Goal: Task Accomplishment & Management: Manage account settings

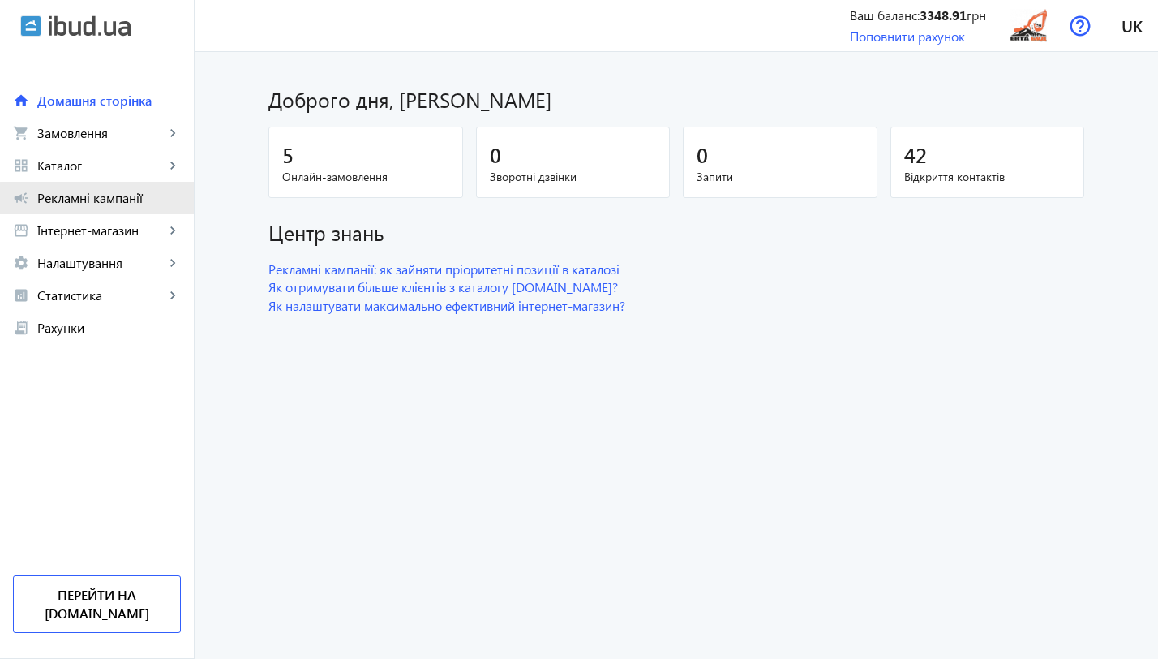
click at [97, 200] on span "Рекламні кампанії" at bounding box center [109, 198] width 144 height 16
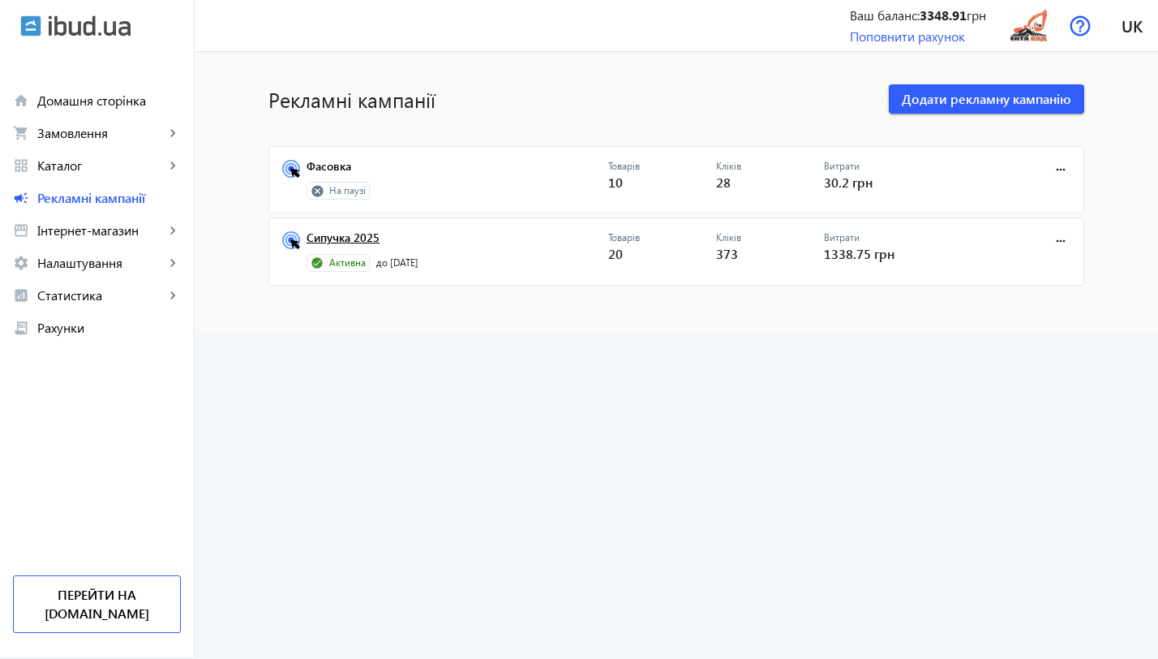
click at [329, 236] on link "Сипучка 2025" at bounding box center [458, 242] width 302 height 23
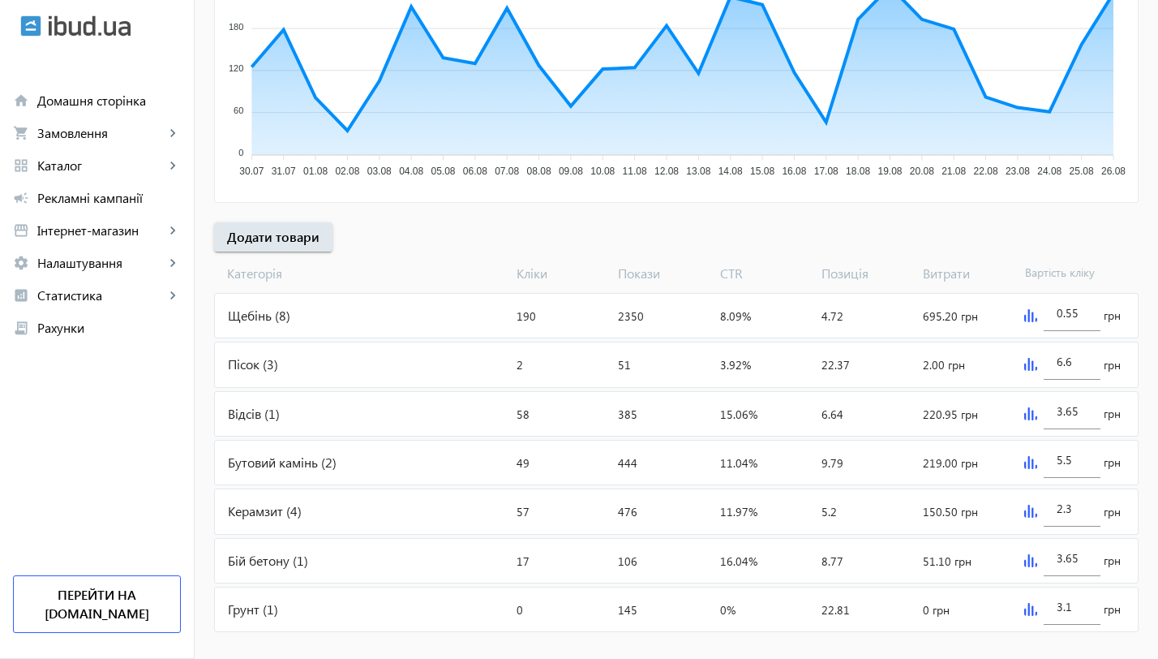
scroll to position [397, 0]
click at [1028, 316] on img at bounding box center [1030, 316] width 13 height 13
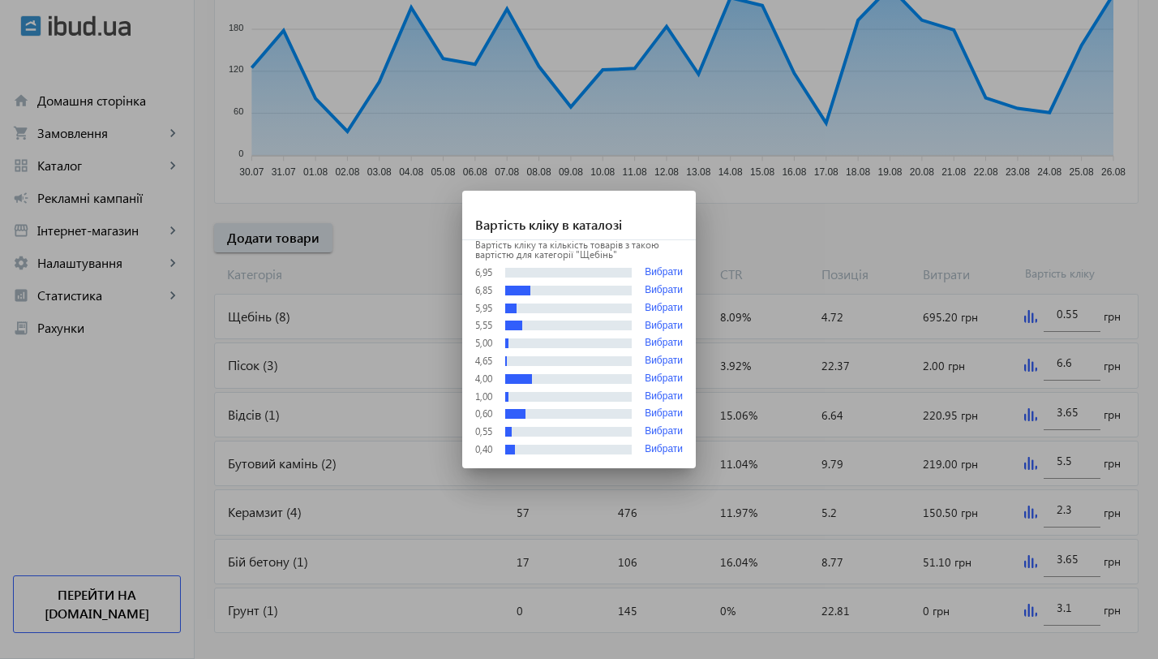
click at [294, 375] on div at bounding box center [579, 329] width 1158 height 659
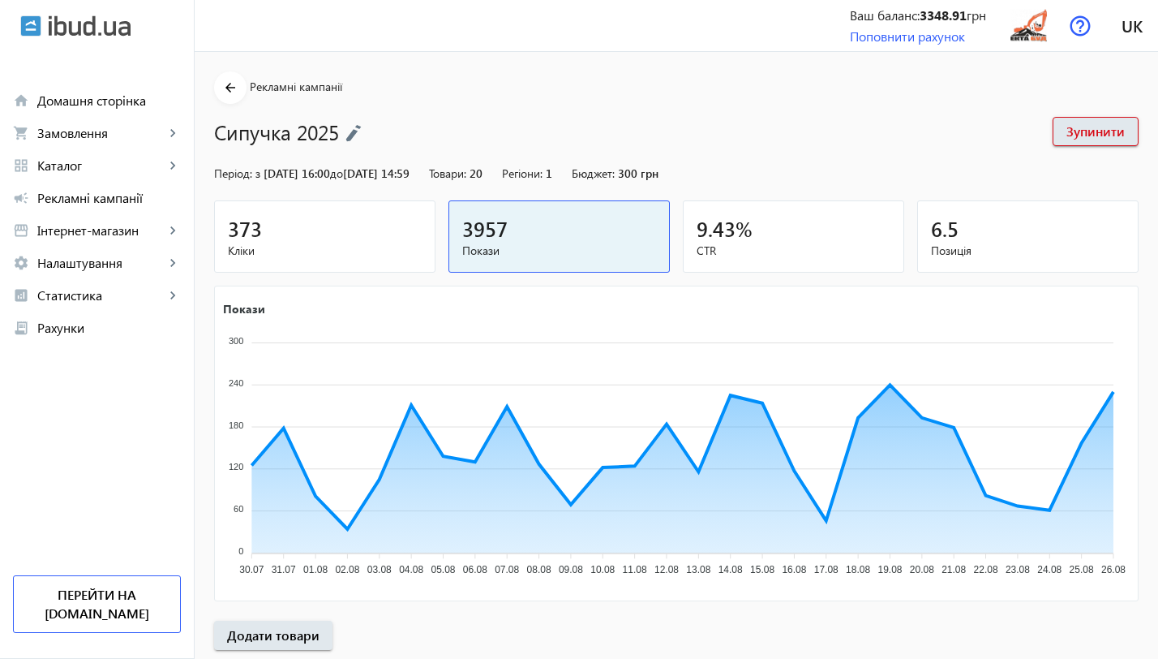
scroll to position [397, 0]
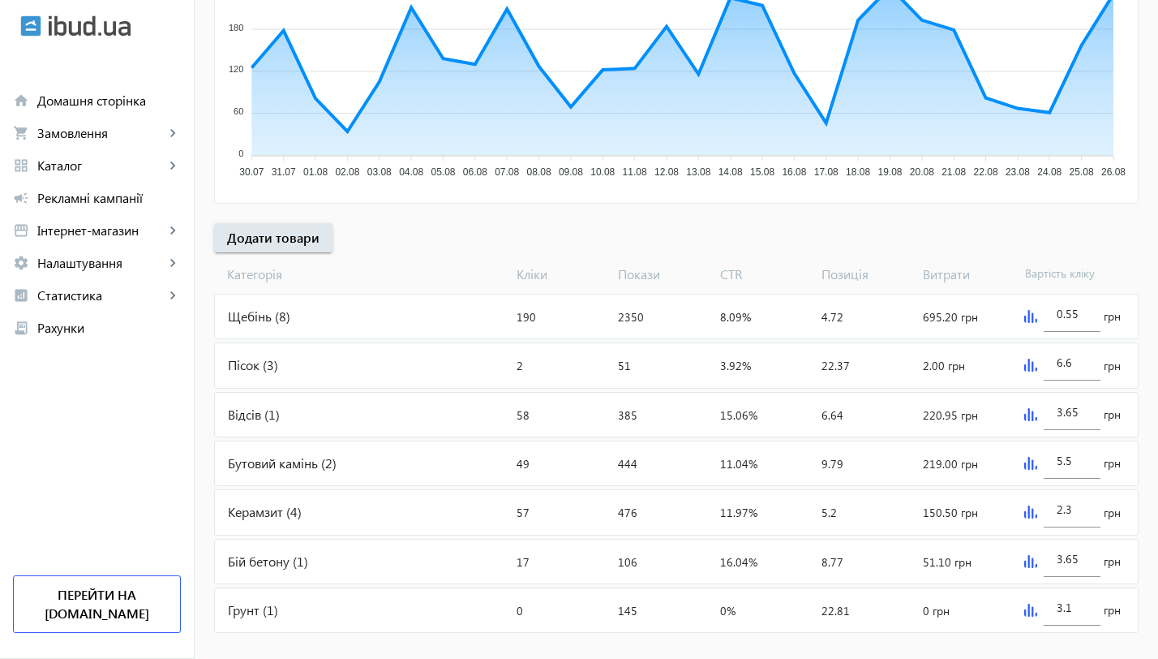
click at [258, 320] on div "Щебінь (8)" at bounding box center [362, 316] width 295 height 44
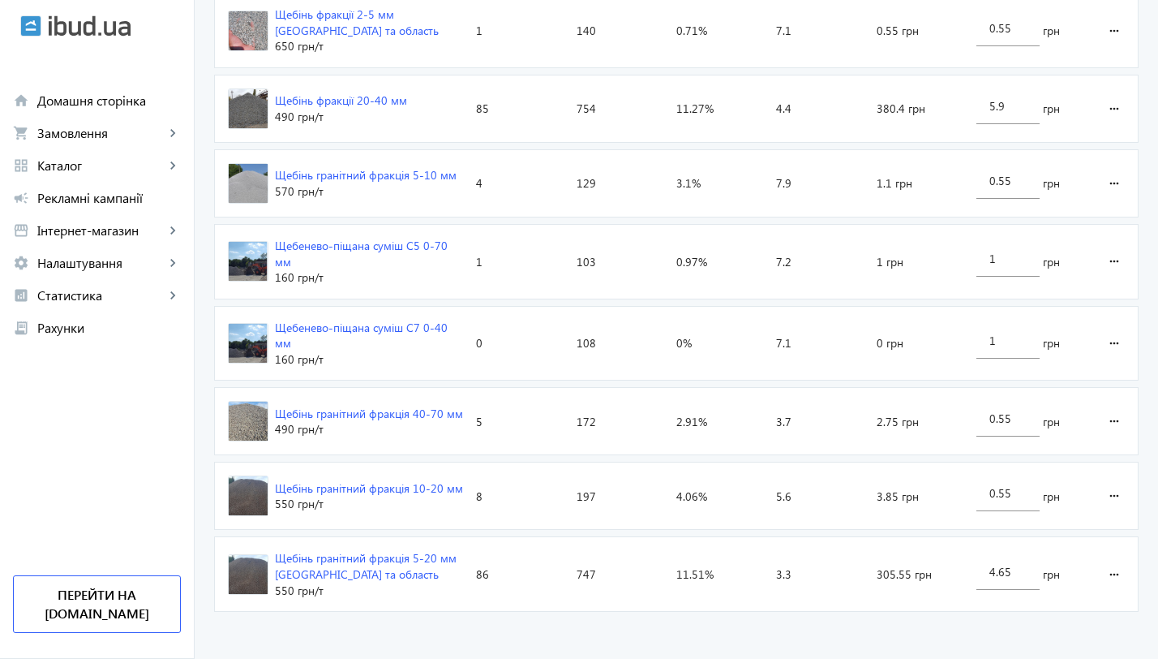
scroll to position [629, 0]
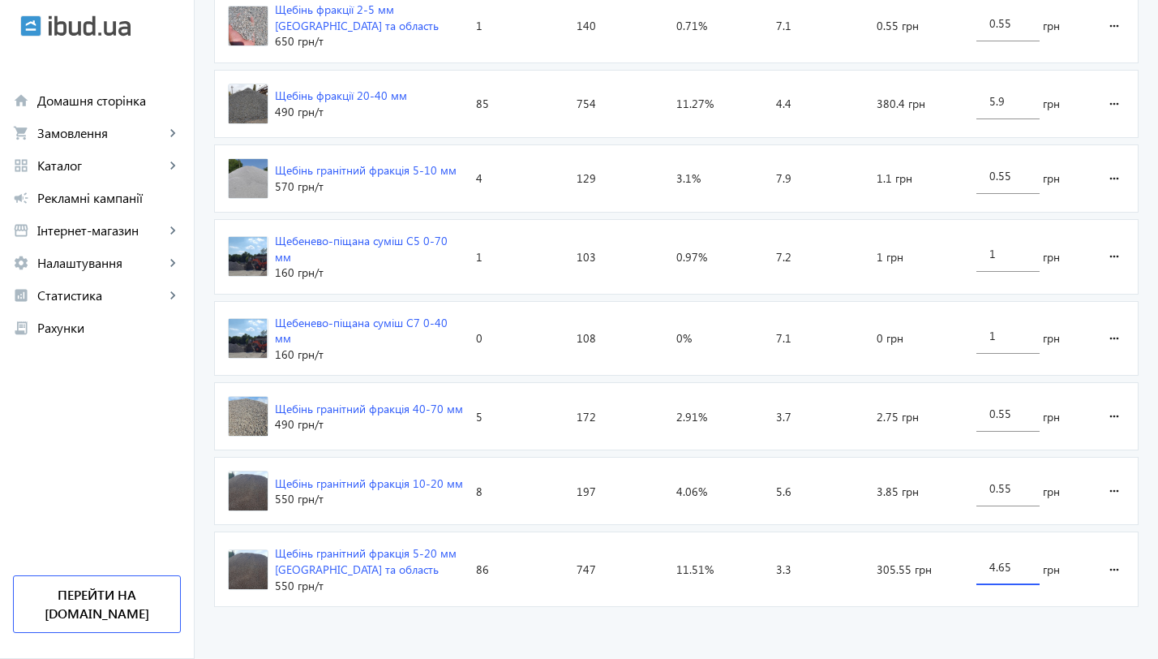
click at [1017, 565] on input "4.65" at bounding box center [1008, 566] width 37 height 15
type input "4"
type input "2.3"
click at [1012, 101] on loading-spinner "Оголошення Кліки Покази CTR Позиція Витрати Вартість кліку Щебінь фракції 2-5 м…" at bounding box center [676, 288] width 925 height 651
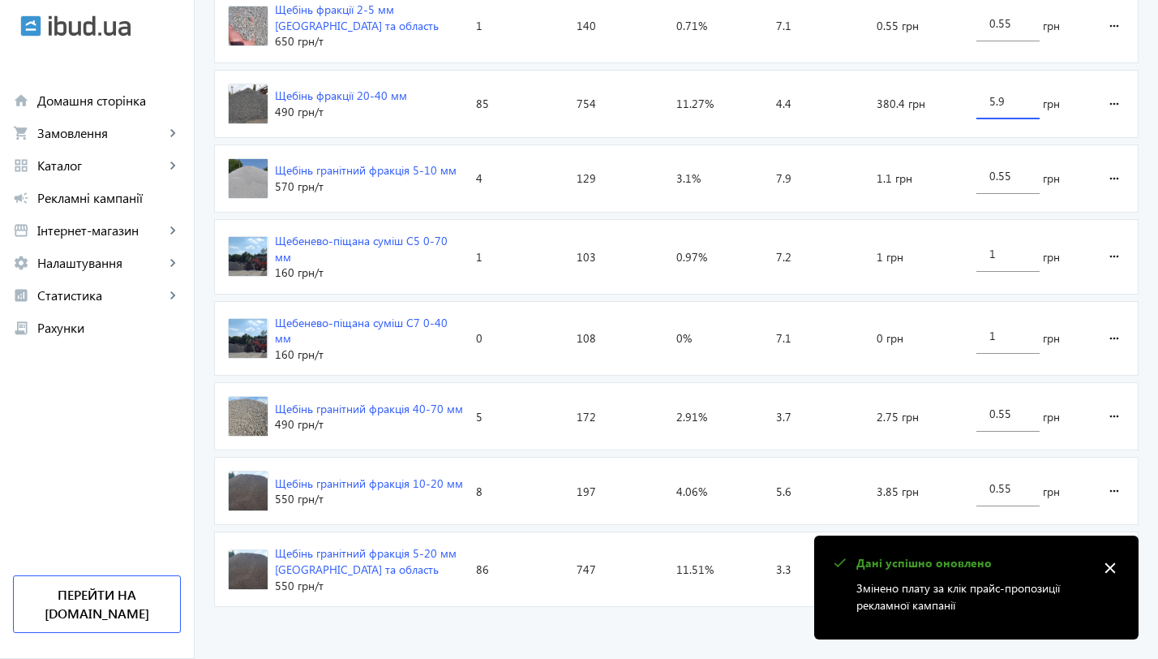
drag, startPoint x: 1001, startPoint y: 98, endPoint x: 970, endPoint y: 96, distance: 30.9
click at [970, 96] on div "5.9 грн" at bounding box center [1029, 104] width 118 height 67
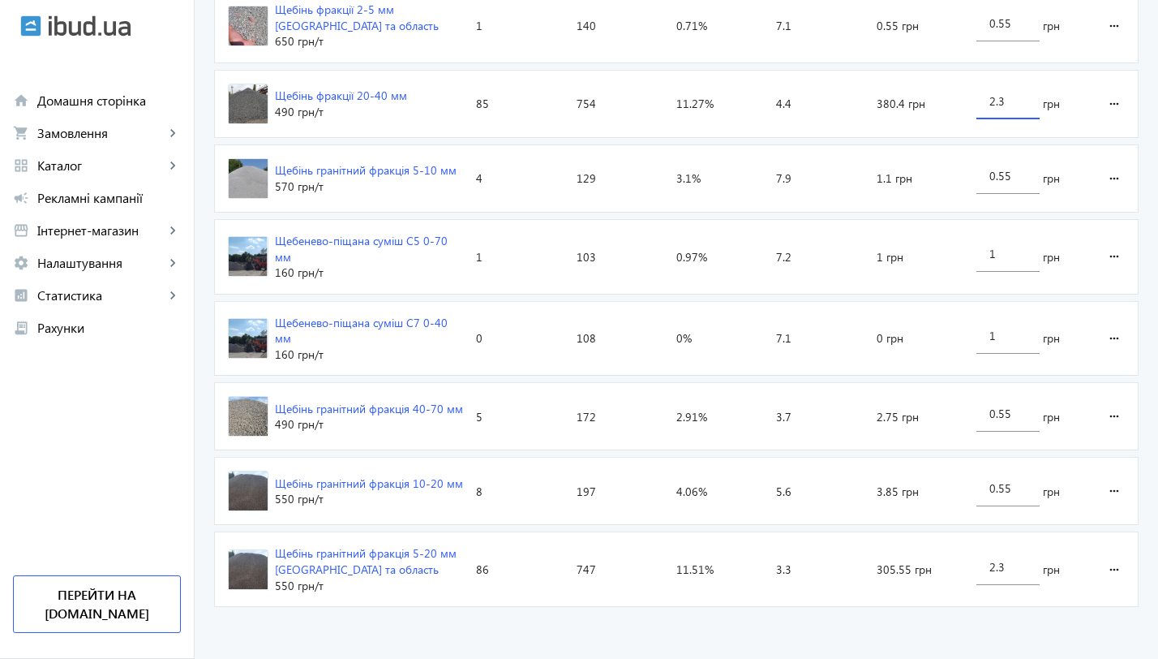
click at [1009, 97] on input "2.3" at bounding box center [1008, 100] width 37 height 15
type input "2.45"
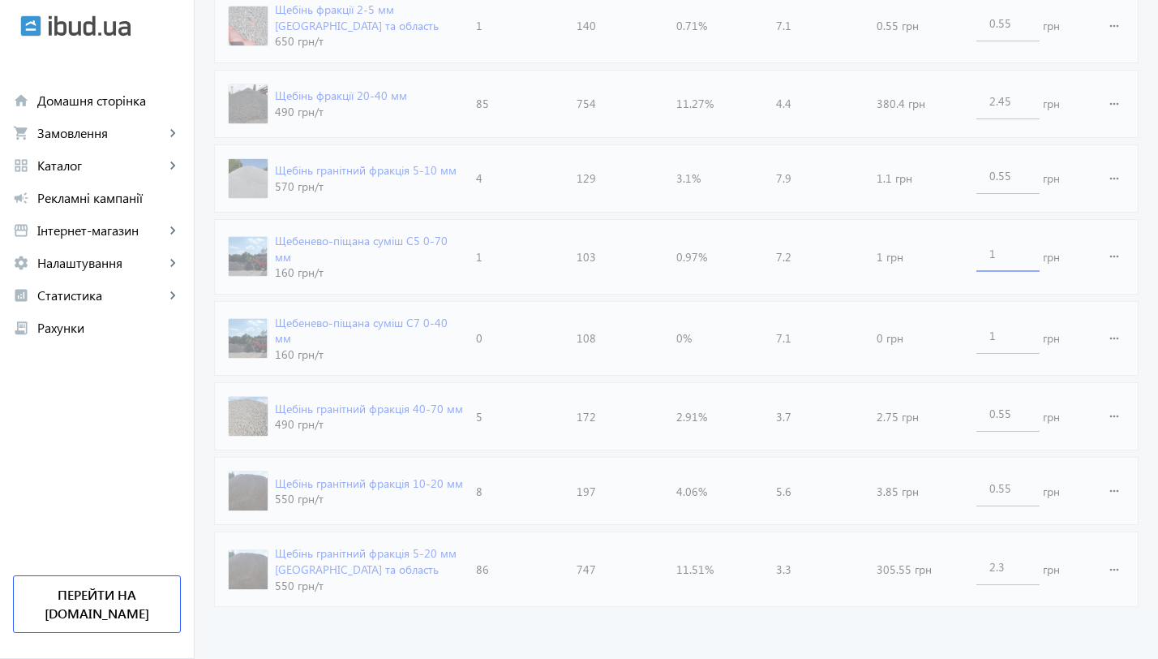
click at [1020, 256] on loading-spinner "Оголошення Кліки Покази CTR Позиція Витрати Вартість кліку Щебінь фракції 2-5 м…" at bounding box center [676, 288] width 925 height 651
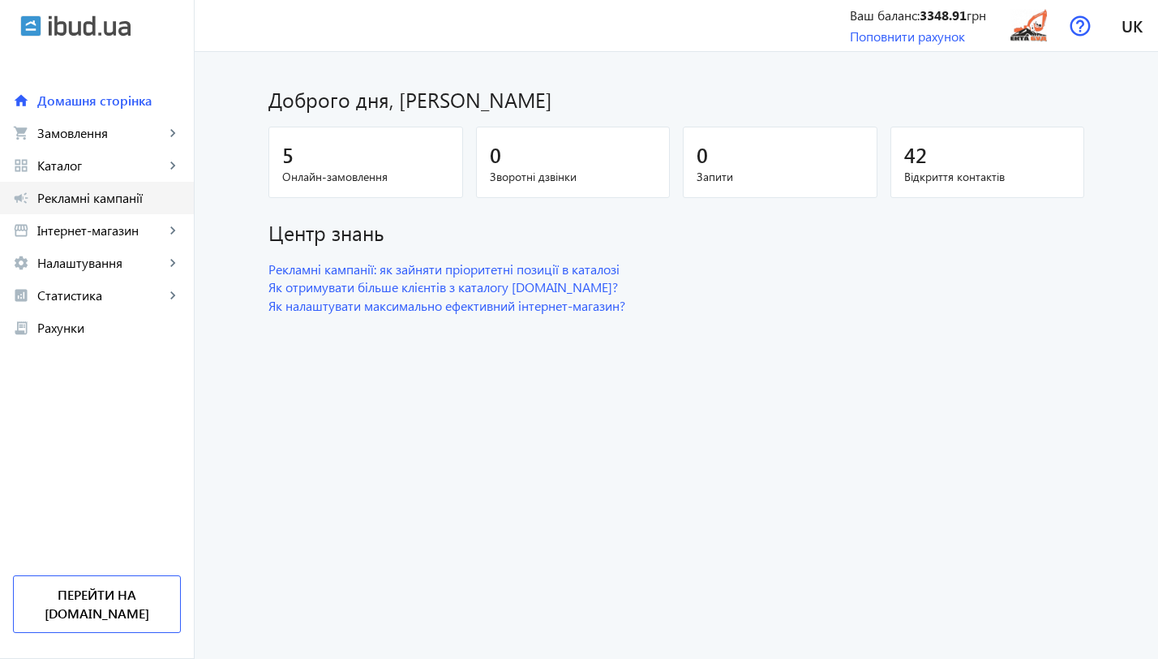
click at [78, 204] on span "Рекламні кампанії" at bounding box center [109, 198] width 144 height 16
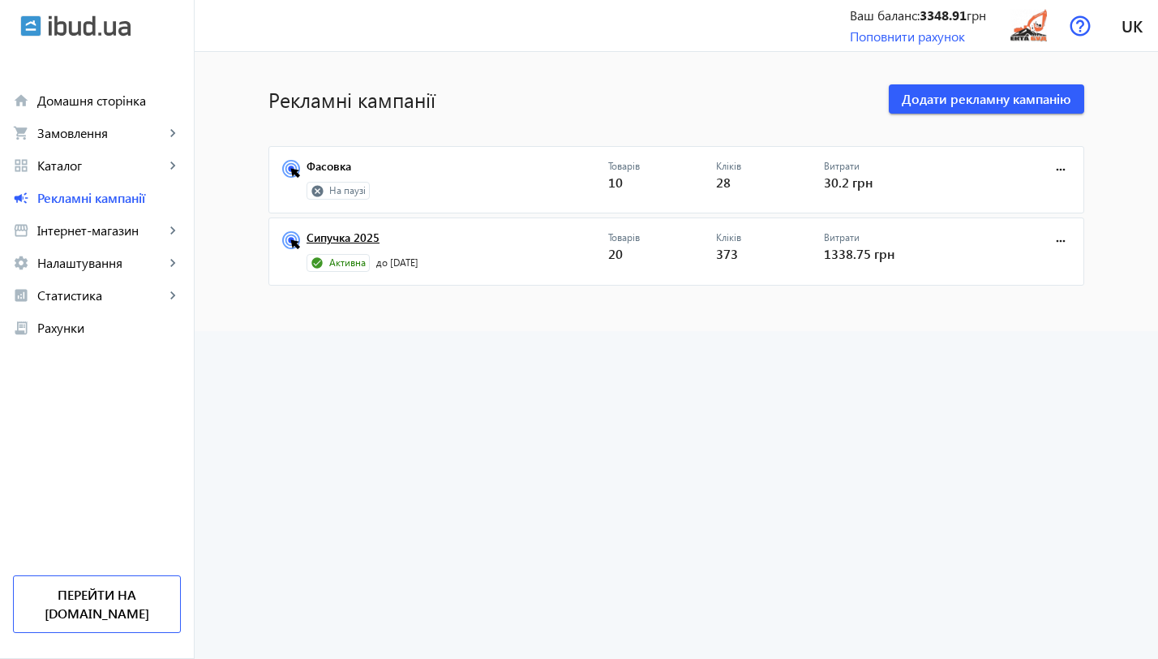
click at [324, 234] on link "Сипучка 2025" at bounding box center [458, 242] width 302 height 23
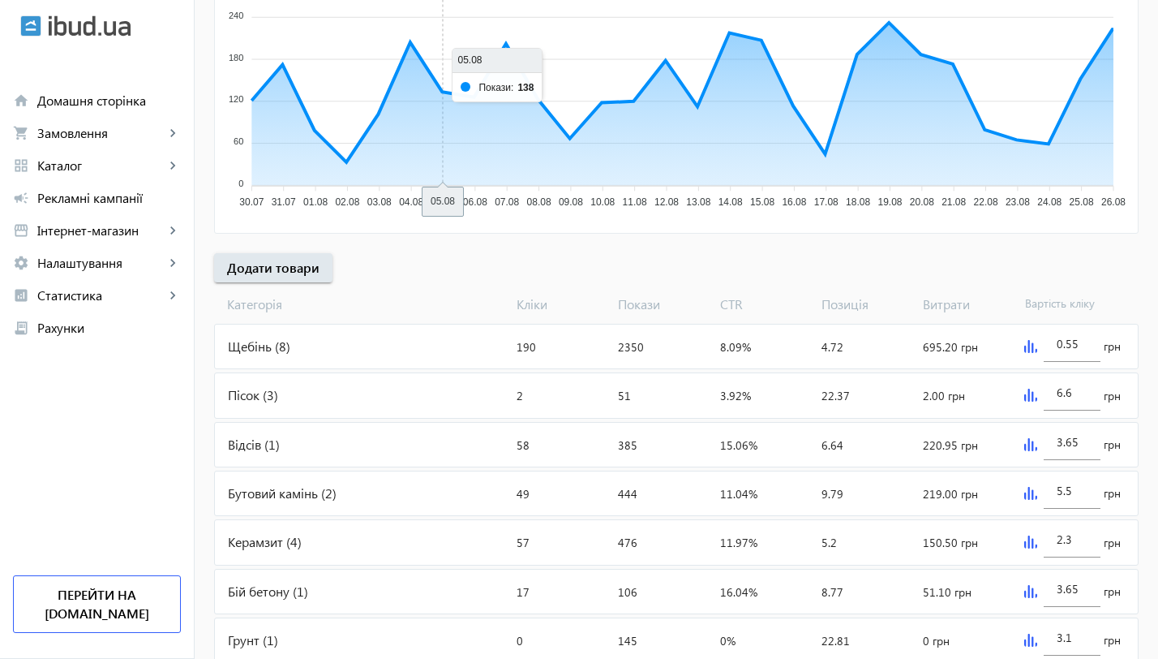
scroll to position [420, 0]
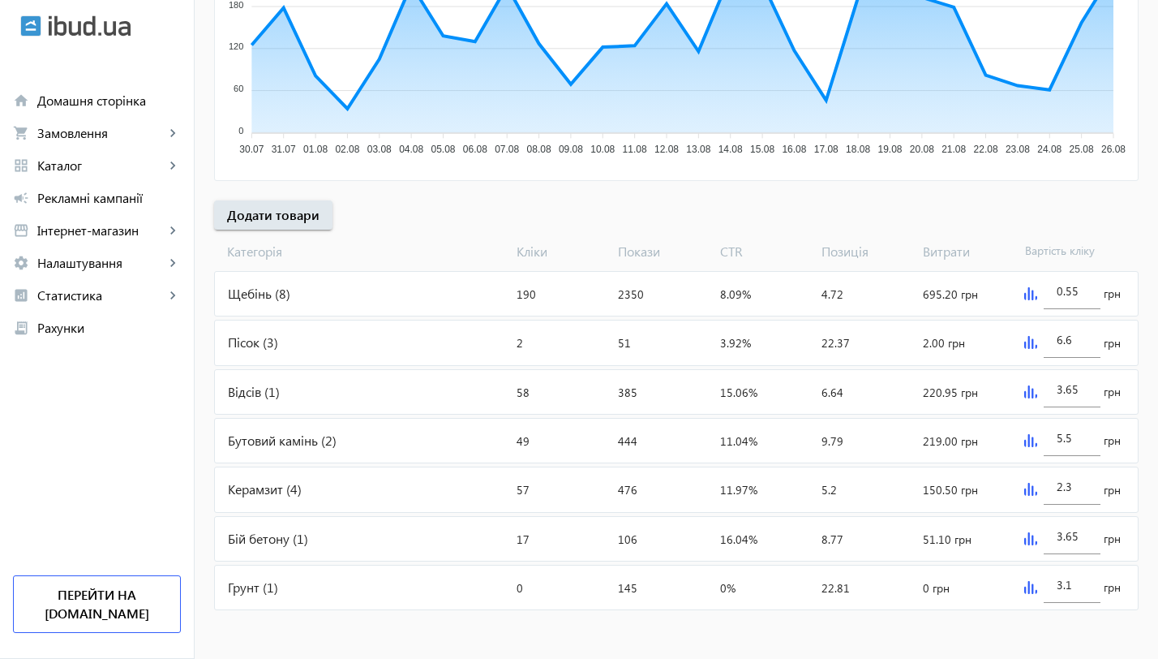
click at [268, 288] on div "Щебінь (8)" at bounding box center [362, 294] width 295 height 44
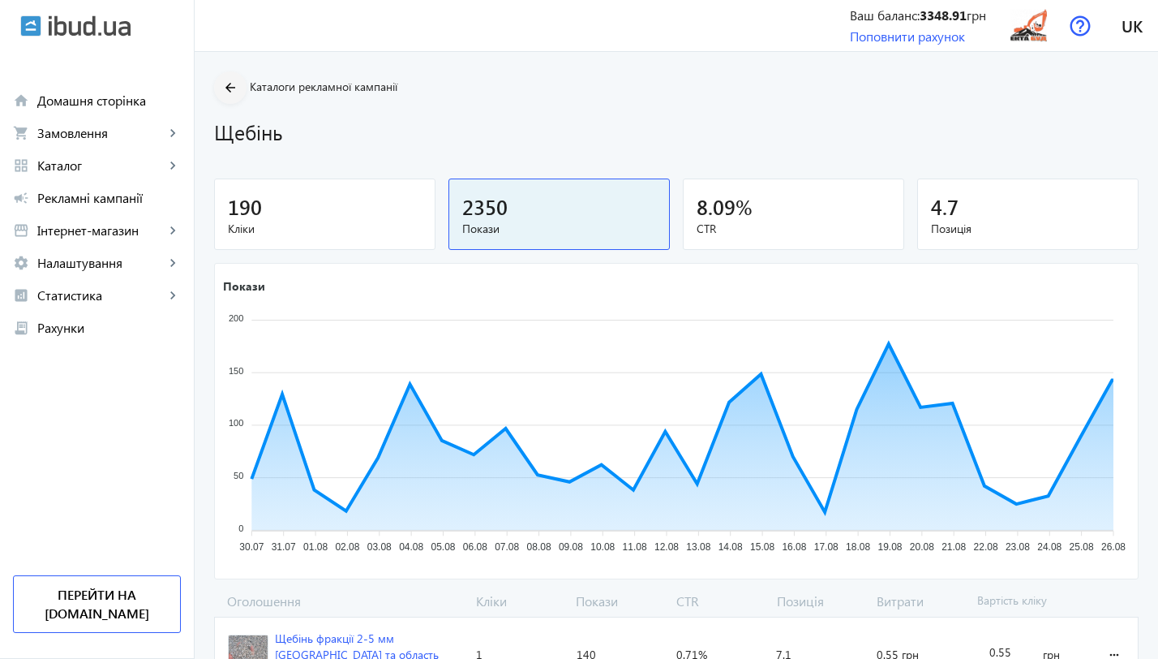
click at [234, 78] on span at bounding box center [230, 87] width 32 height 39
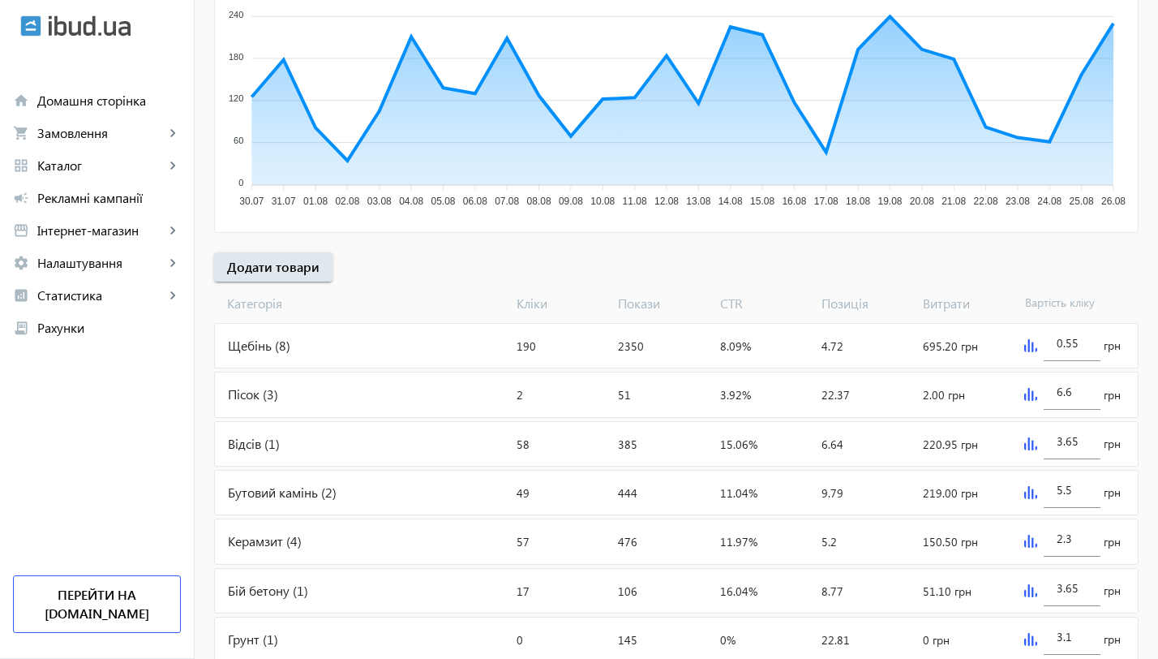
scroll to position [420, 0]
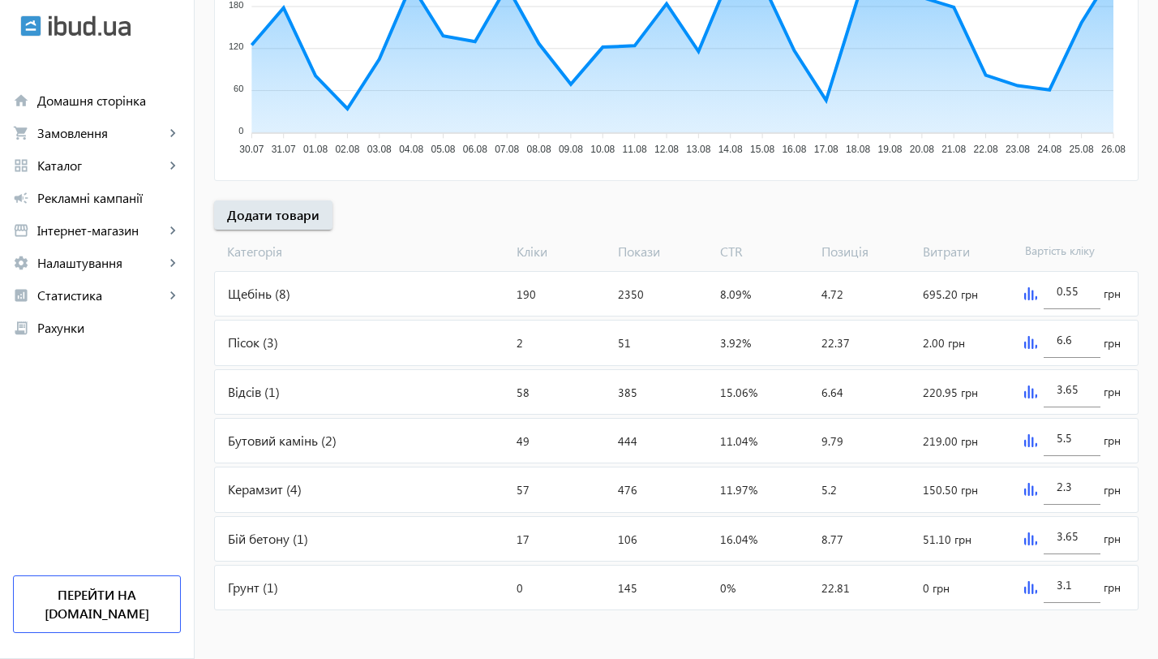
click at [265, 401] on div "Відсів (1)" at bounding box center [362, 392] width 295 height 44
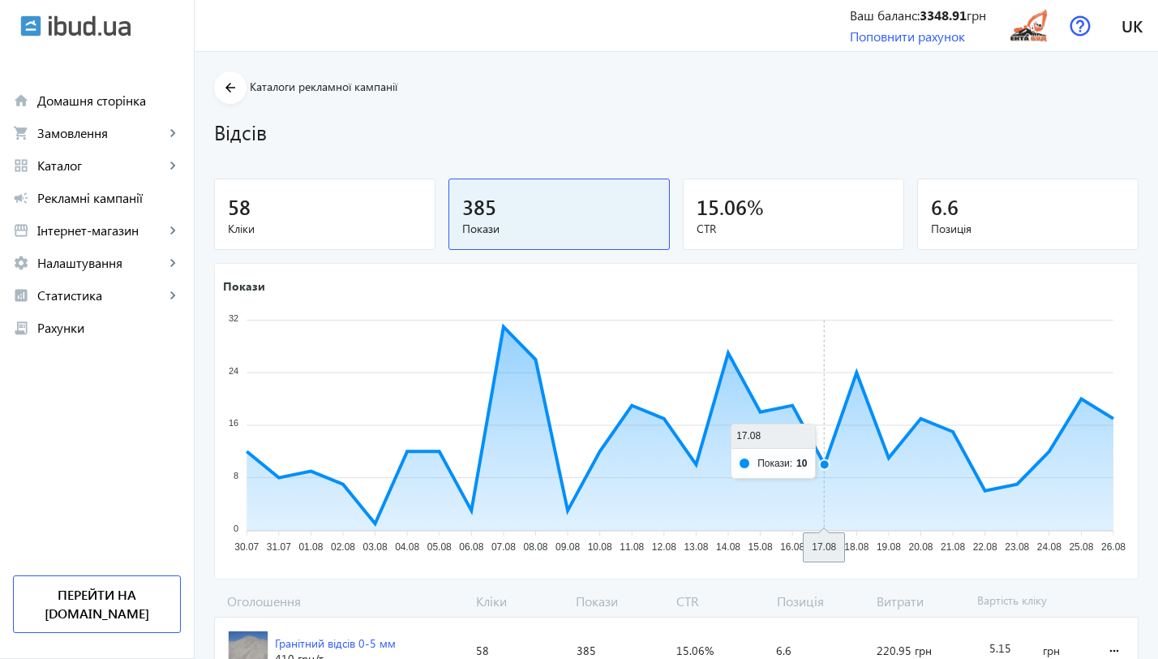
scroll to position [77, 0]
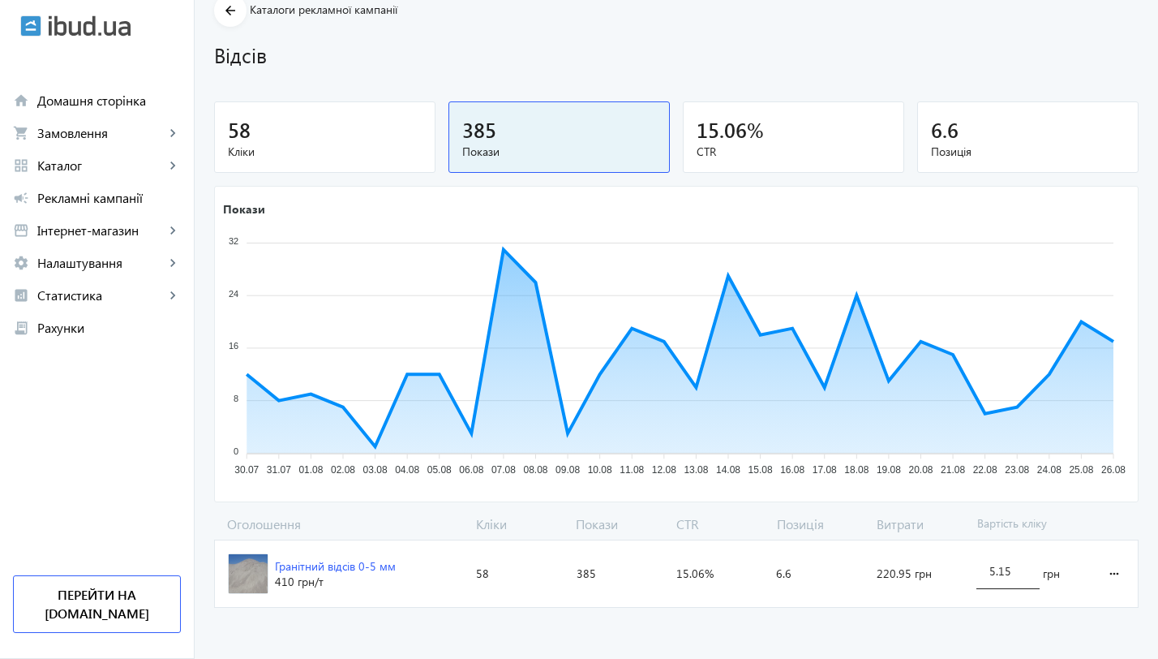
click at [1016, 565] on input "5.15" at bounding box center [1008, 570] width 37 height 15
drag, startPoint x: 1017, startPoint y: 566, endPoint x: 987, endPoint y: 565, distance: 30.0
click at [990, 566] on input "5.15" at bounding box center [1008, 570] width 37 height 15
type input "3.9"
click at [985, 621] on advertising-catalog "arrow_back Каталоги рекламної кампанії Відсів 58 Кліки 385 Покази 15.06 % CTR 6…" at bounding box center [677, 317] width 964 height 685
